Goal: Task Accomplishment & Management: Manage account settings

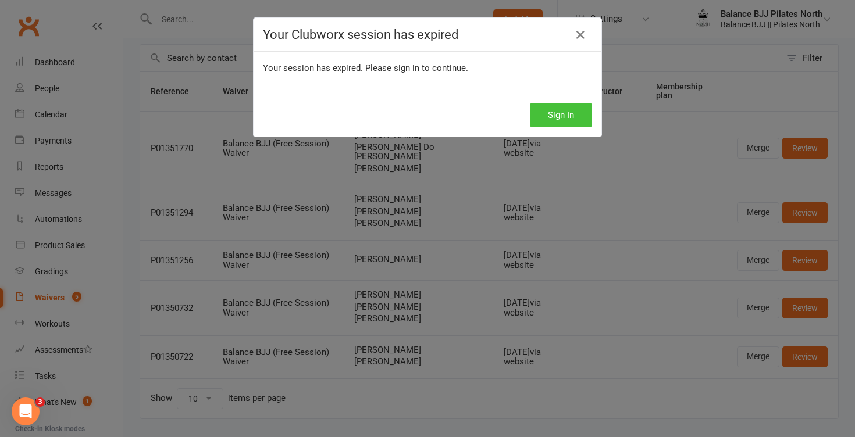
click at [547, 119] on button "Sign In" at bounding box center [561, 115] width 62 height 24
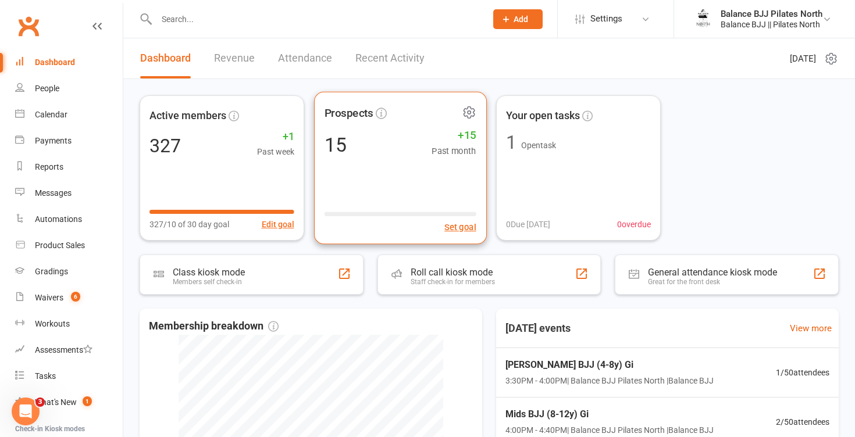
click at [388, 151] on div "15 +15 Past month" at bounding box center [400, 144] width 152 height 26
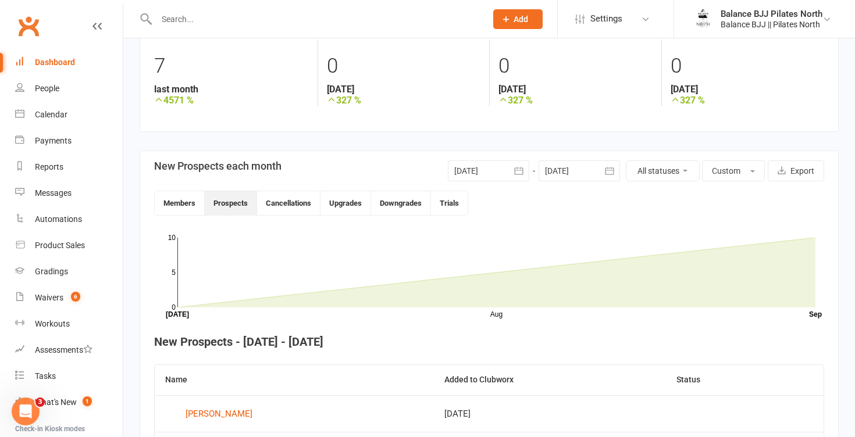
scroll to position [166, 0]
click at [51, 85] on div "People" at bounding box center [47, 88] width 24 height 9
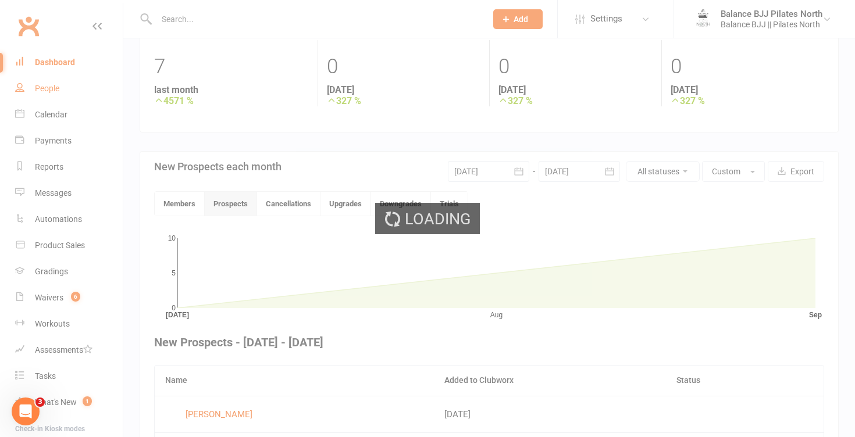
select select "100"
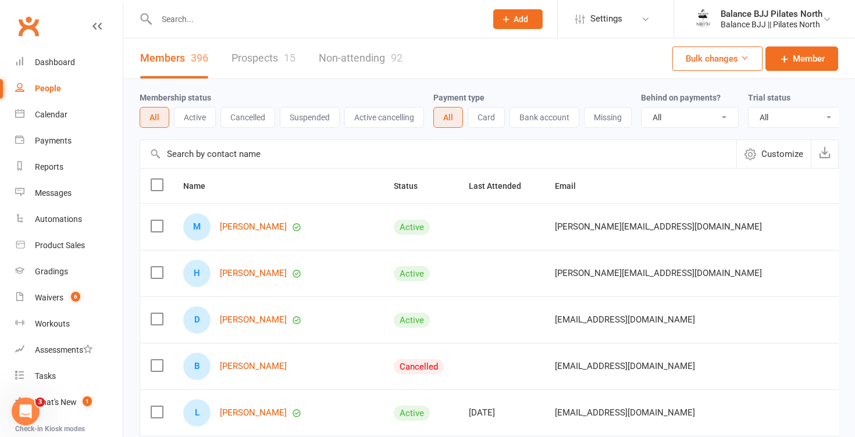
click at [195, 19] on input "text" at bounding box center [315, 19] width 325 height 16
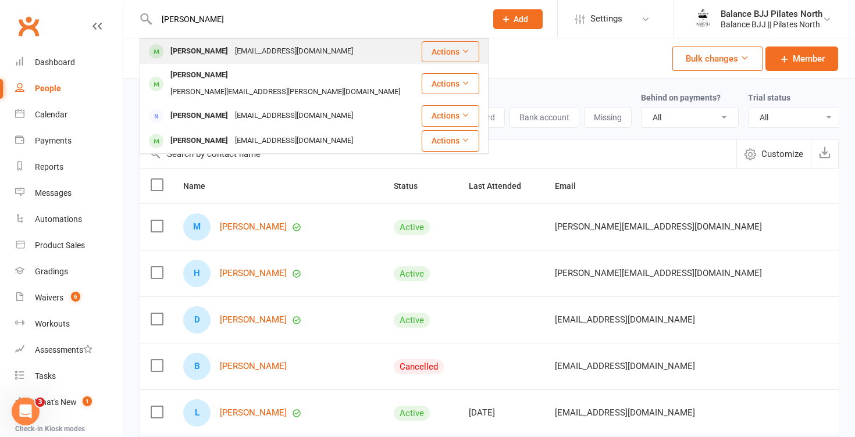
type input "jesse"
click at [197, 53] on div "Jesse Fielder" at bounding box center [199, 51] width 65 height 17
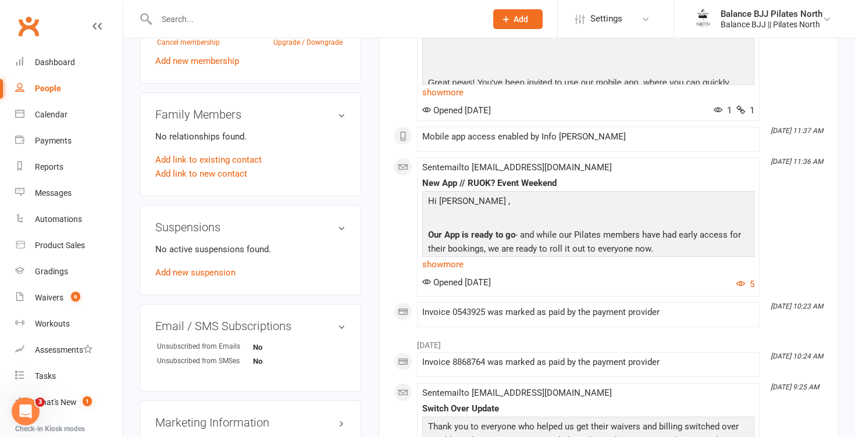
scroll to position [539, 0]
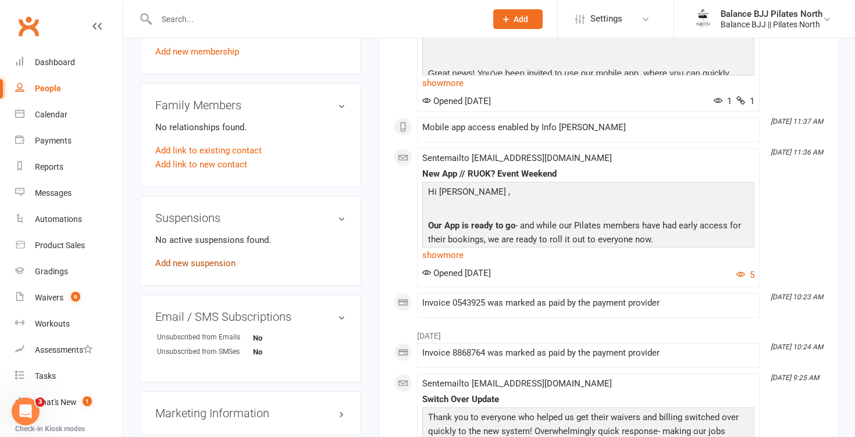
click at [209, 260] on link "Add new suspension" at bounding box center [195, 263] width 80 height 10
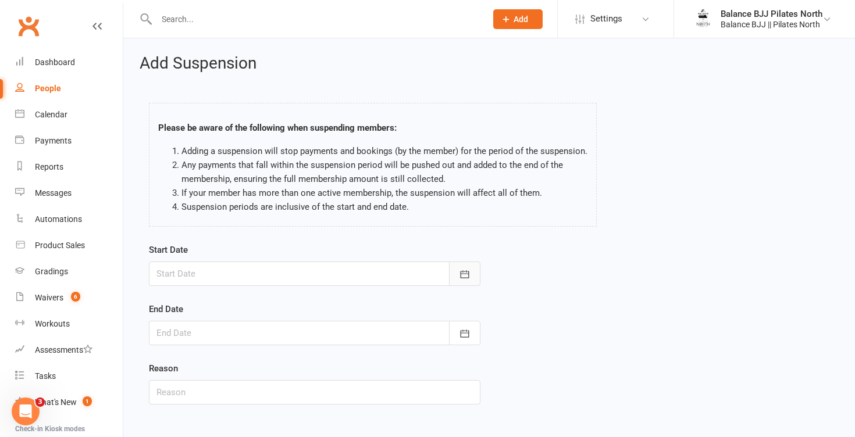
click at [473, 269] on button "button" at bounding box center [464, 274] width 31 height 24
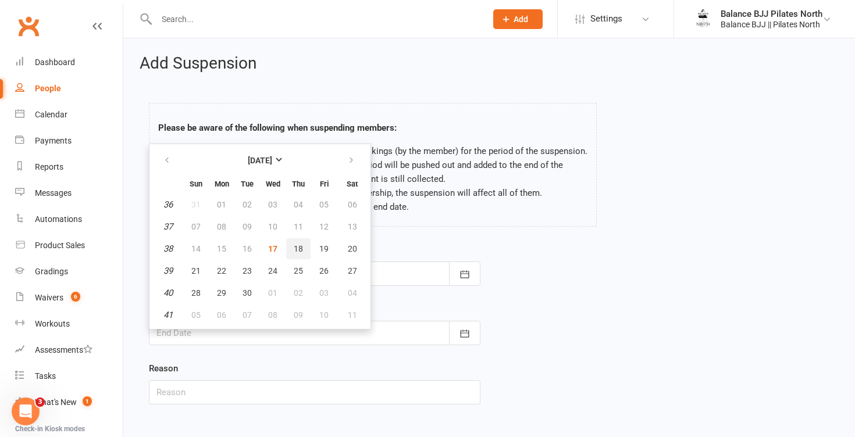
click at [305, 251] on button "18" at bounding box center [298, 248] width 24 height 21
type input "18 Sep 2025"
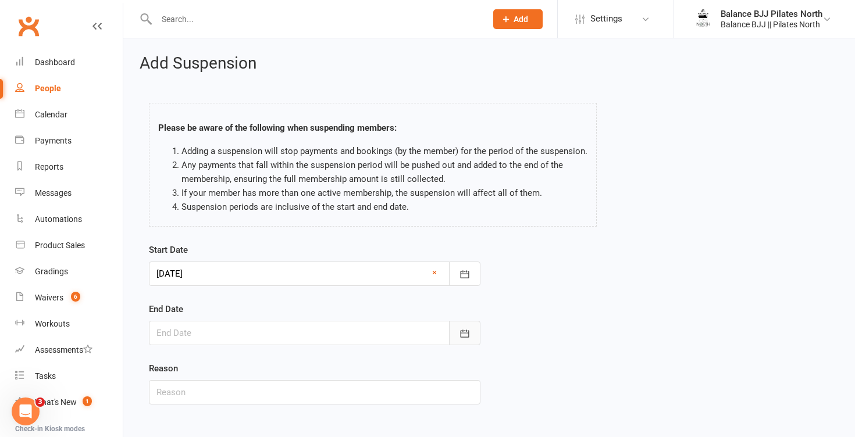
click at [456, 334] on button "button" at bounding box center [464, 333] width 31 height 24
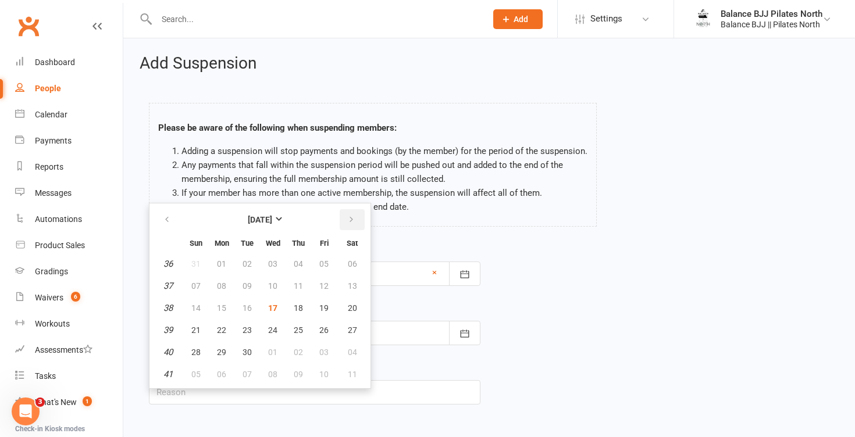
click at [352, 221] on icon "button" at bounding box center [351, 219] width 8 height 9
click at [166, 221] on icon "button" at bounding box center [167, 219] width 8 height 9
click at [296, 327] on span "25" at bounding box center [298, 330] width 9 height 9
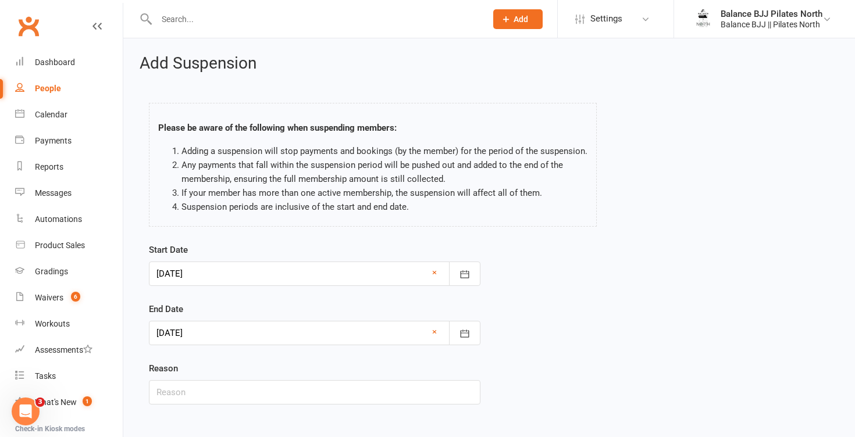
click at [431, 331] on div at bounding box center [314, 333] width 331 height 24
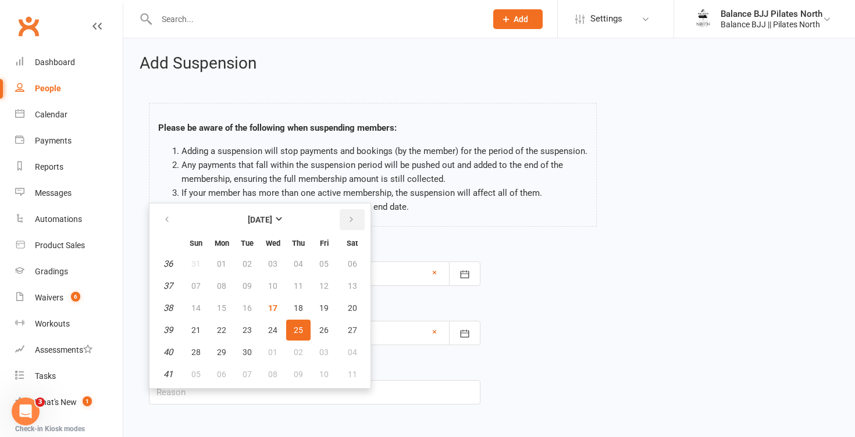
click at [351, 217] on icon "button" at bounding box center [351, 219] width 8 height 9
click at [278, 311] on button "15" at bounding box center [273, 308] width 24 height 21
type input "15 Oct 2025"
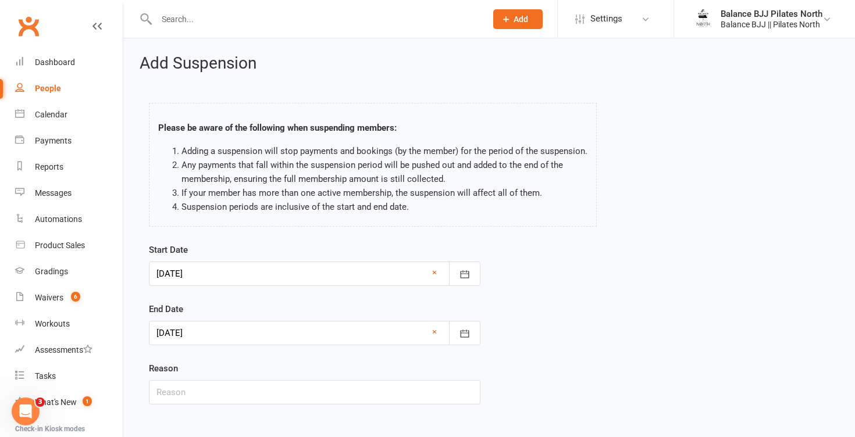
click at [209, 276] on div at bounding box center [314, 274] width 331 height 24
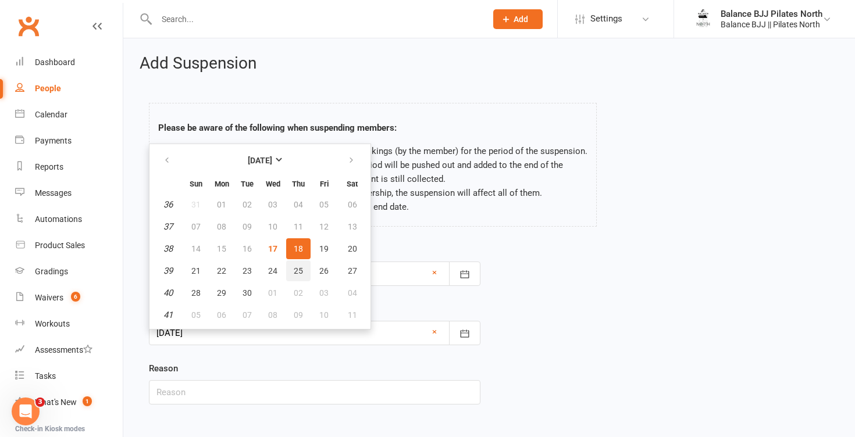
click at [296, 271] on span "25" at bounding box center [298, 270] width 9 height 9
type input "25 Sep 2025"
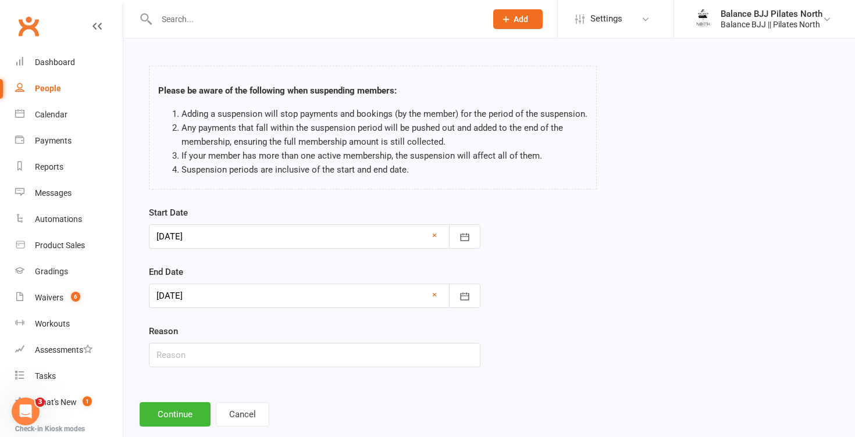
scroll to position [60, 0]
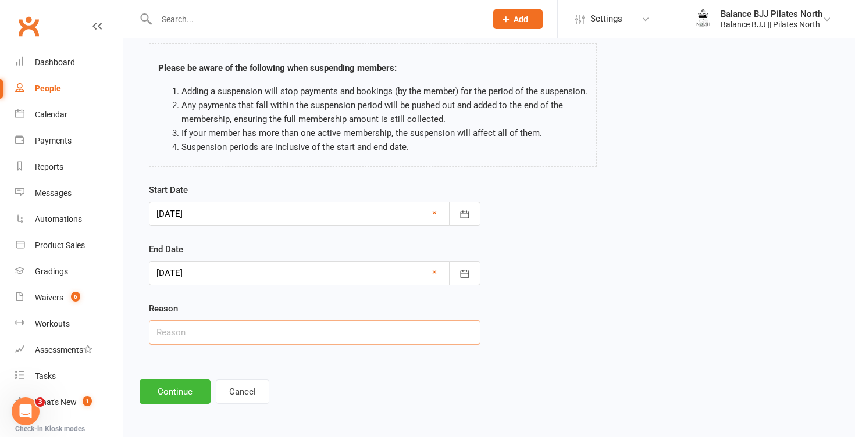
click at [187, 330] on input "text" at bounding box center [314, 332] width 331 height 24
type input "India trip"
click at [179, 393] on button "Continue" at bounding box center [175, 392] width 71 height 24
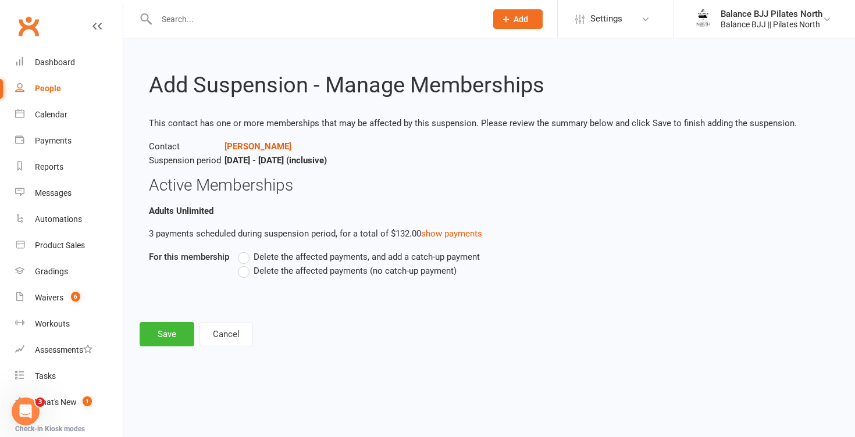
scroll to position [0, 0]
click at [246, 256] on label "Delete the affected payments, and add a catch-up payment" at bounding box center [359, 257] width 242 height 14
click at [245, 250] on input "Delete the affected payments, and add a catch-up payment" at bounding box center [242, 250] width 8 height 0
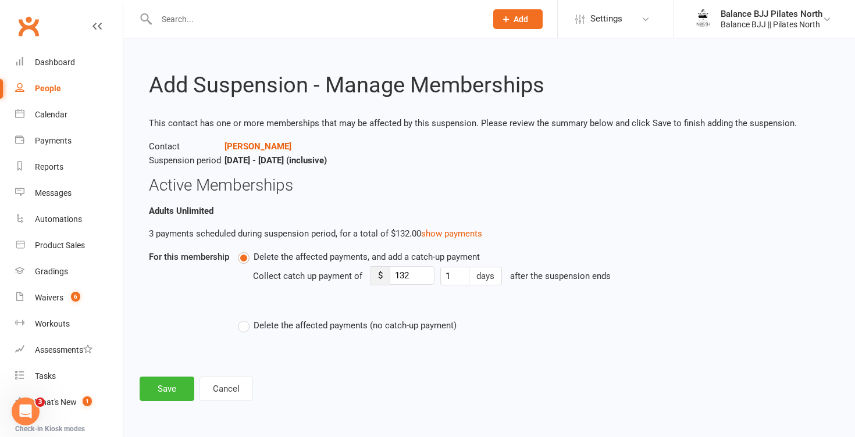
click at [246, 324] on label "Delete the affected payments (no catch-up payment)" at bounding box center [347, 326] width 219 height 14
click at [245, 319] on input "Delete the affected payments (no catch-up payment)" at bounding box center [242, 319] width 8 height 0
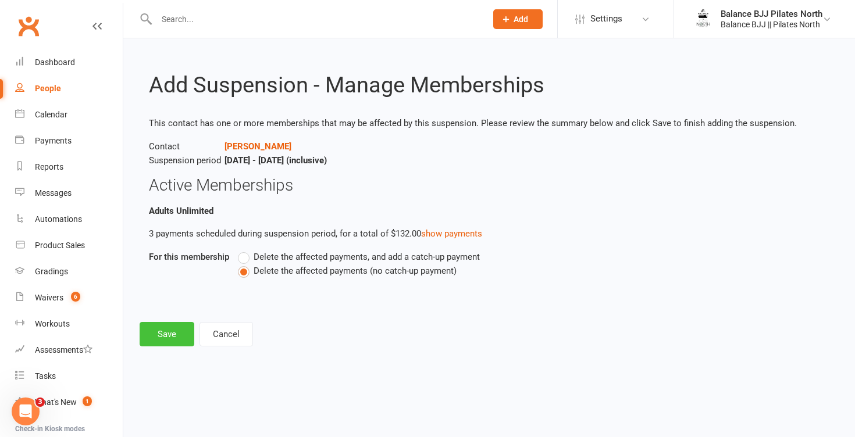
click at [158, 325] on button "Save" at bounding box center [167, 334] width 55 height 24
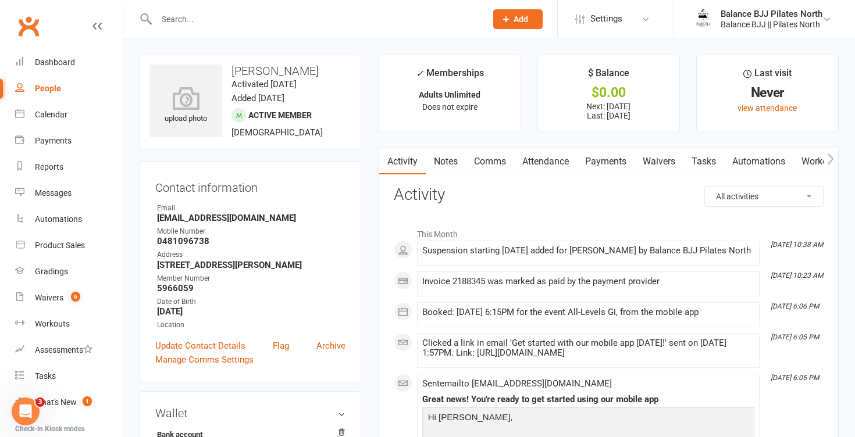
click at [51, 84] on div "People" at bounding box center [48, 88] width 26 height 9
select select "100"
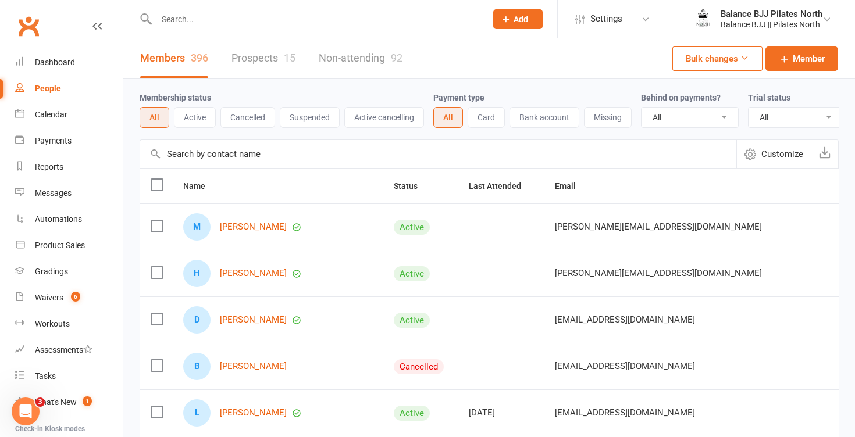
click at [193, 22] on input "text" at bounding box center [315, 19] width 325 height 16
type input "j"
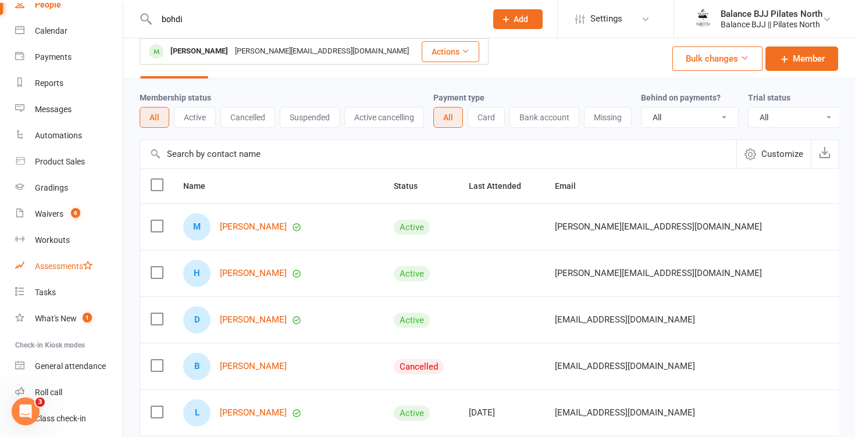
scroll to position [83, 0]
type input "bohdi"
click at [52, 216] on div "Waivers" at bounding box center [49, 214] width 28 height 9
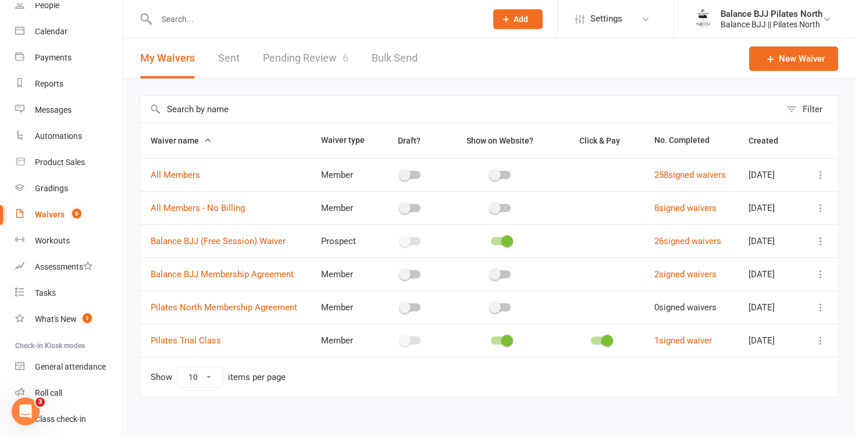
click at [289, 65] on link "Pending Review 6" at bounding box center [305, 58] width 85 height 40
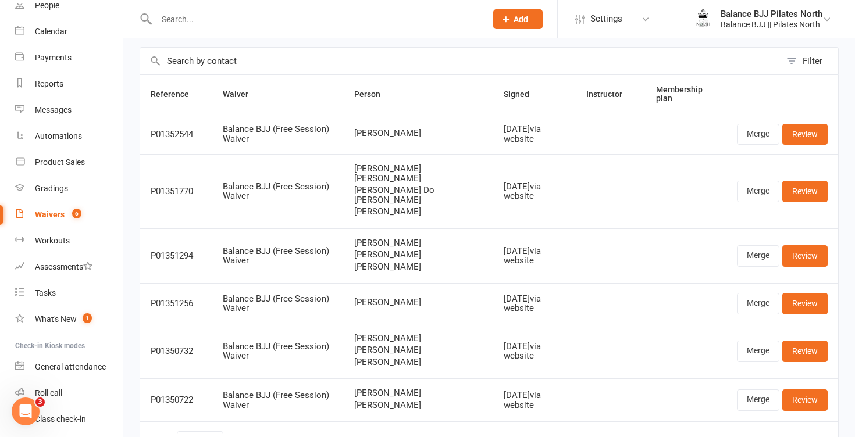
scroll to position [49, 0]
click at [800, 187] on link "Review" at bounding box center [804, 190] width 45 height 21
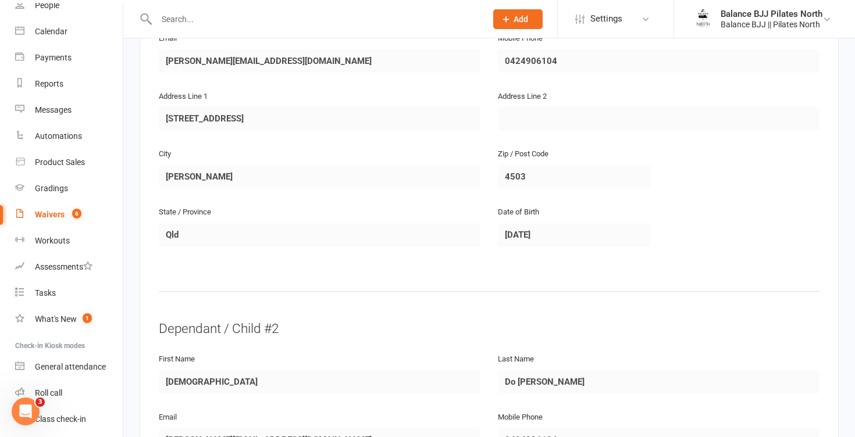
scroll to position [718, 0]
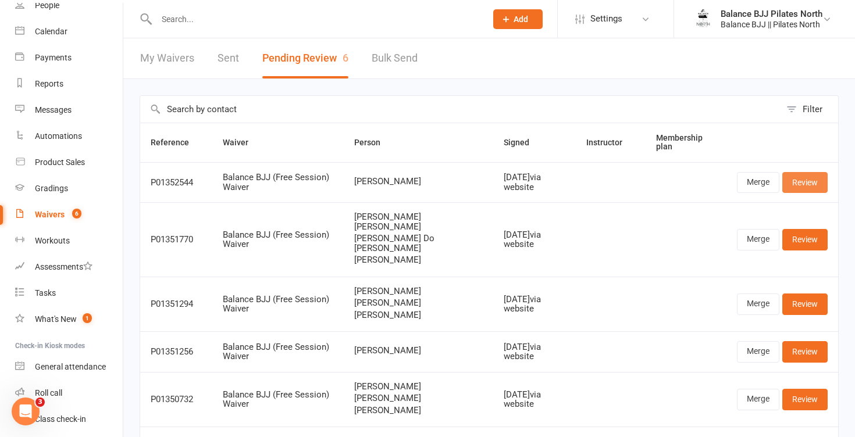
click at [808, 182] on link "Review" at bounding box center [804, 182] width 45 height 21
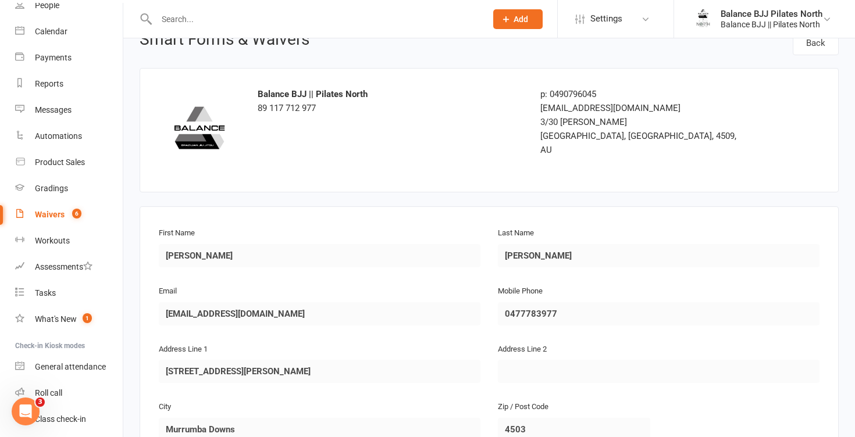
scroll to position [30, 0]
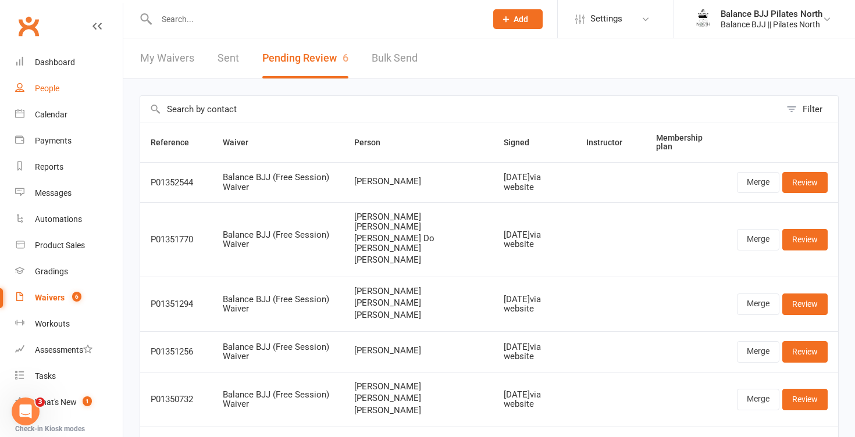
click at [48, 94] on link "People" at bounding box center [69, 89] width 108 height 26
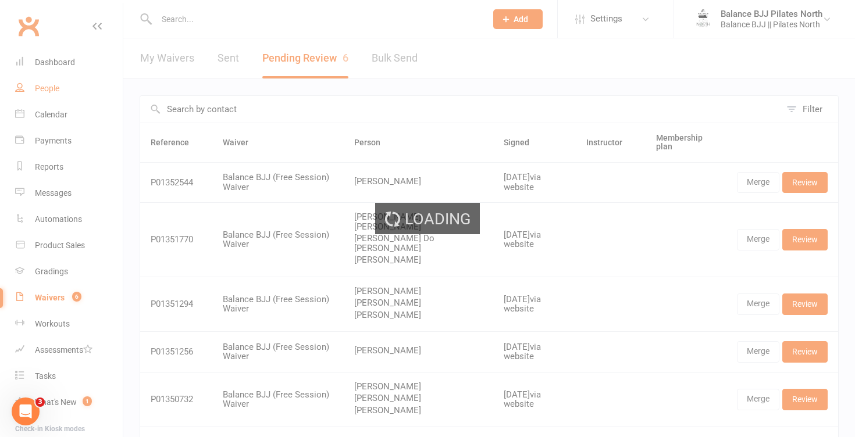
select select "100"
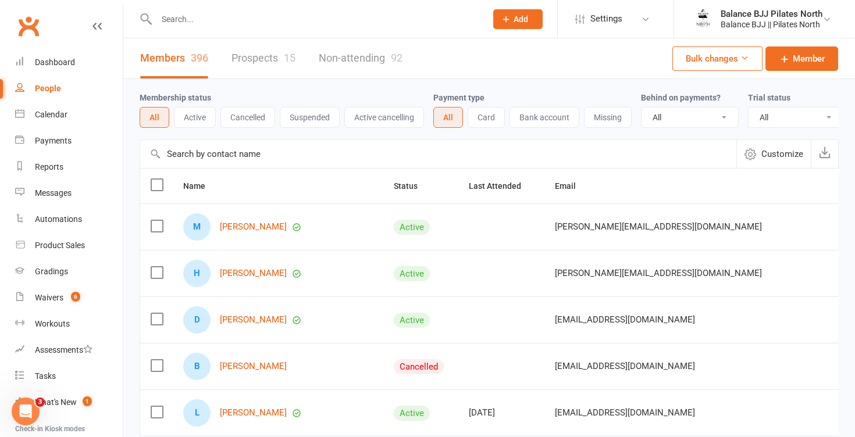
click at [276, 57] on link "Prospects 15" at bounding box center [263, 58] width 64 height 40
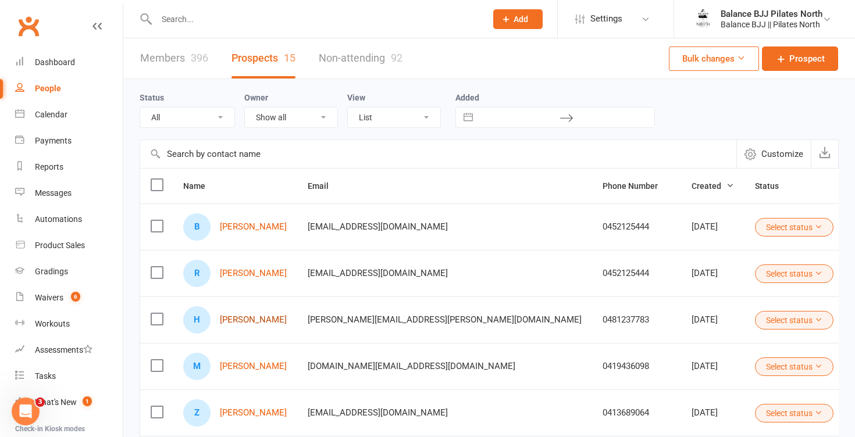
click at [252, 319] on link "Harrison Begg" at bounding box center [253, 320] width 67 height 10
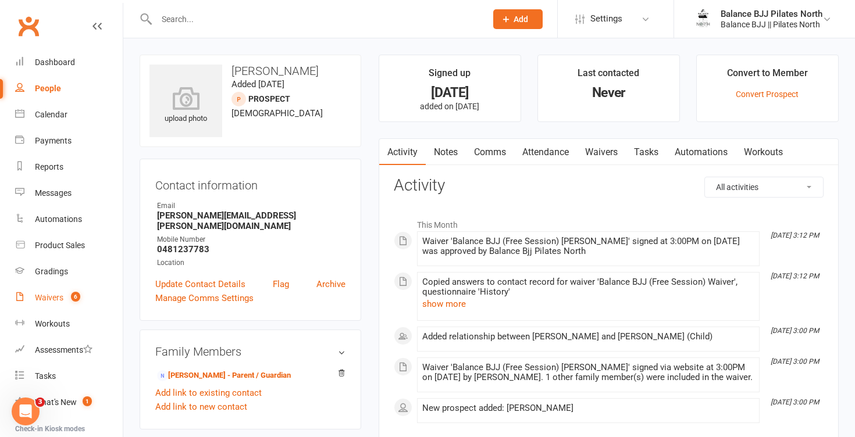
click at [58, 297] on div "Waivers" at bounding box center [49, 297] width 28 height 9
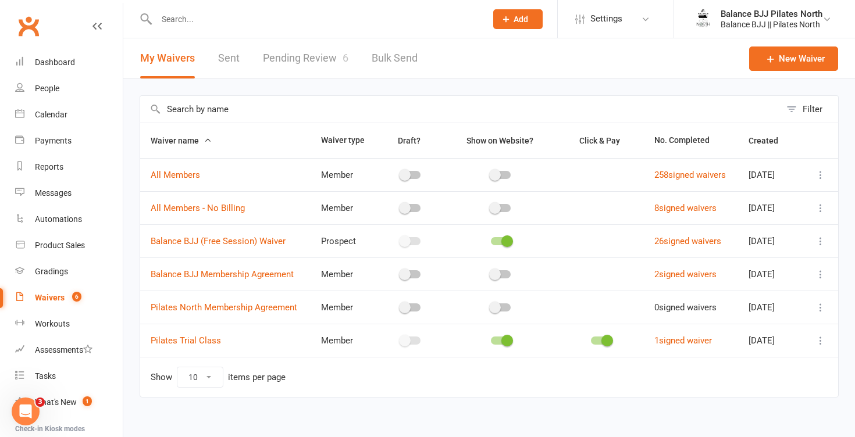
click at [299, 56] on link "Pending Review 6" at bounding box center [305, 58] width 85 height 40
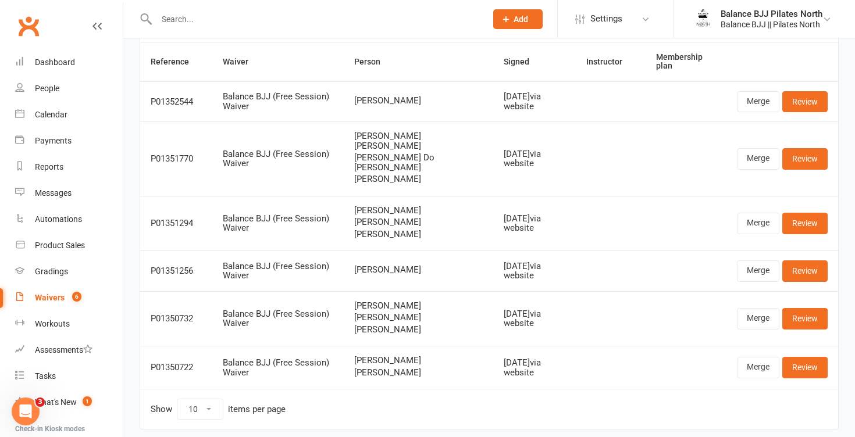
scroll to position [83, 0]
